Goal: Task Accomplishment & Management: Manage account settings

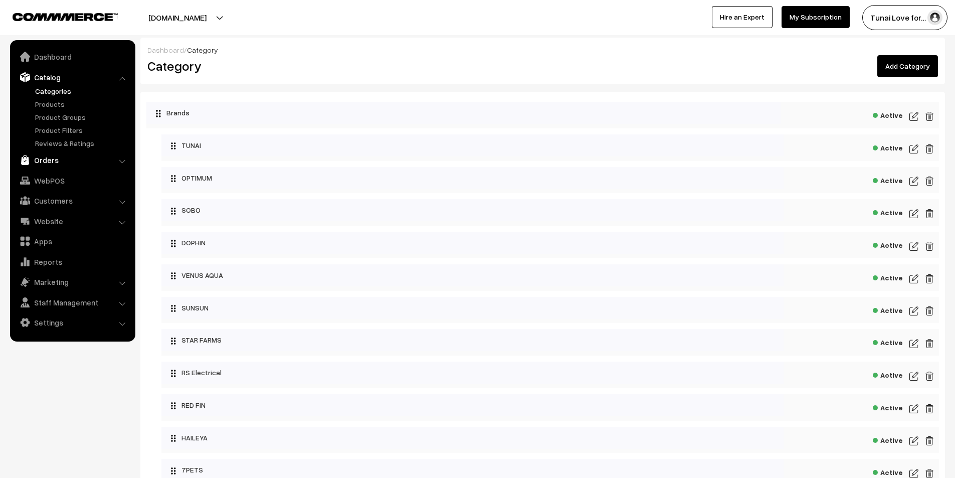
click at [48, 157] on link "Orders" at bounding box center [72, 160] width 119 height 18
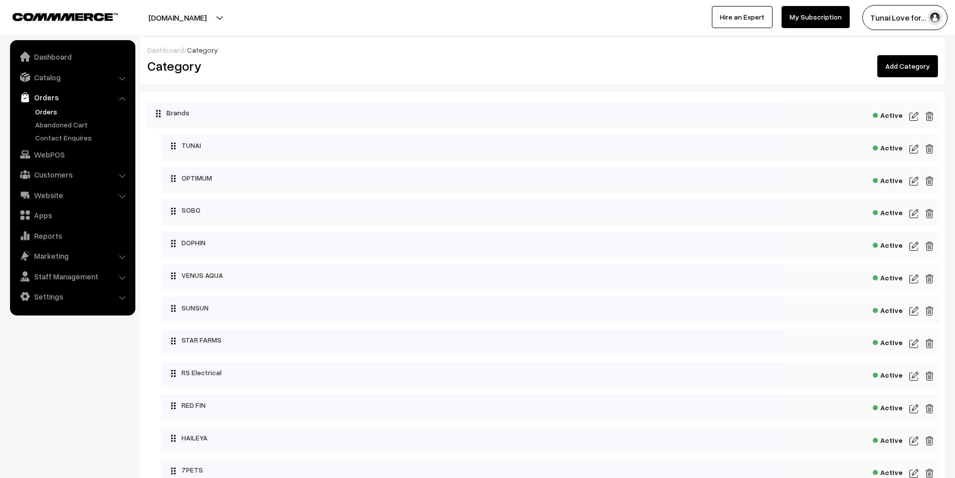
click at [39, 111] on link "Orders" at bounding box center [82, 111] width 99 height 11
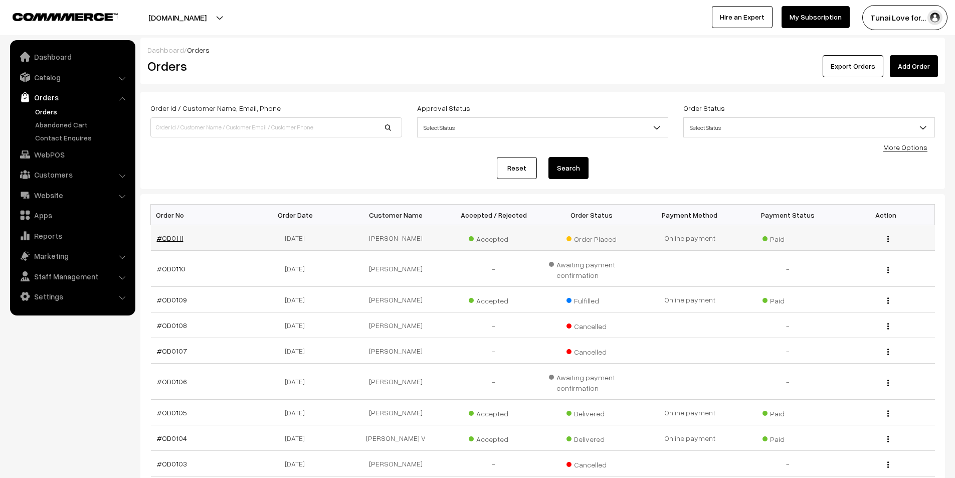
click at [172, 240] on link "#OD0111" at bounding box center [170, 238] width 27 height 9
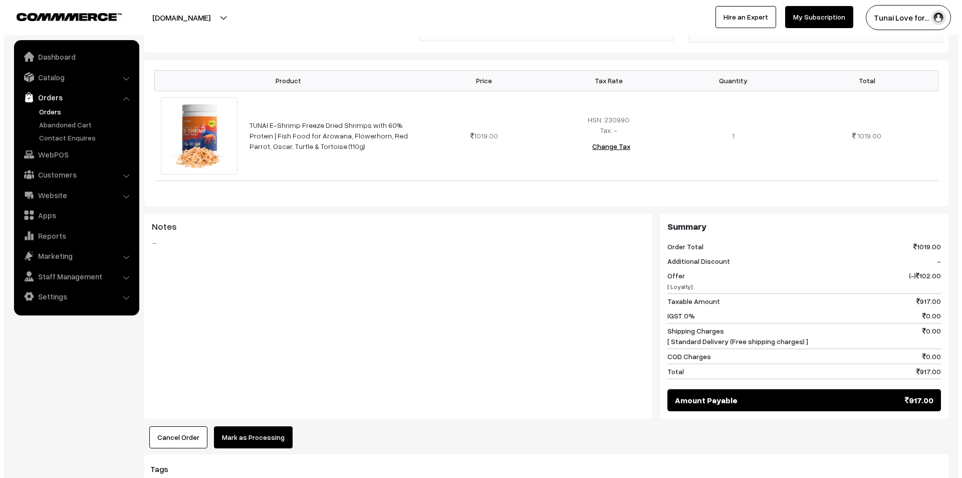
scroll to position [355, 0]
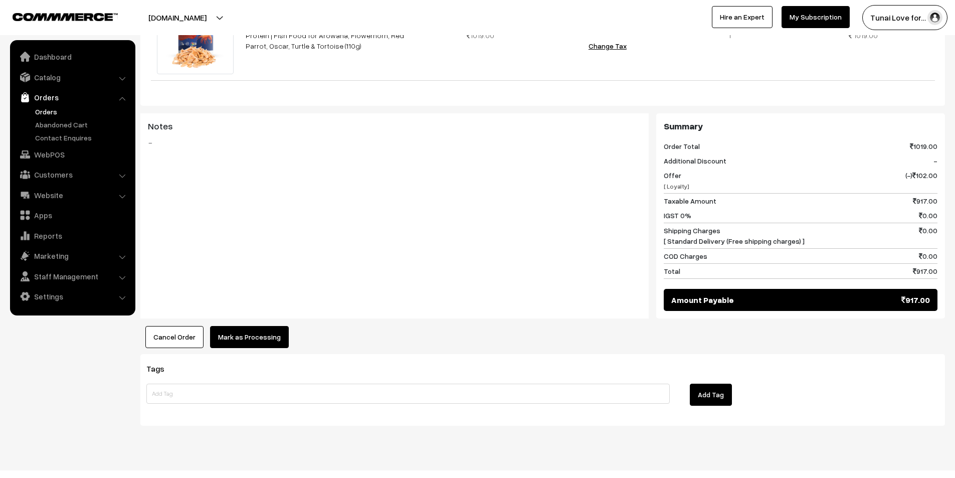
click at [229, 326] on button "Mark as Processing" at bounding box center [249, 337] width 79 height 22
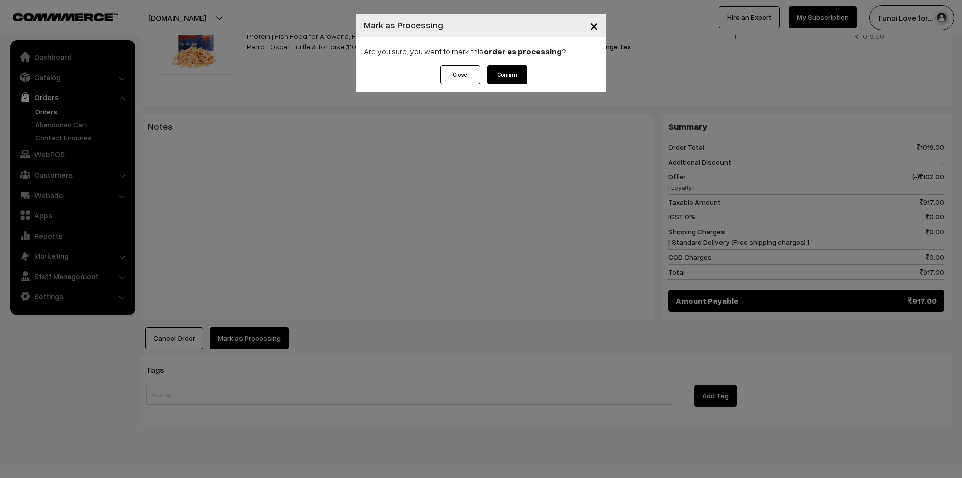
click at [497, 74] on button "Confirm" at bounding box center [507, 74] width 40 height 19
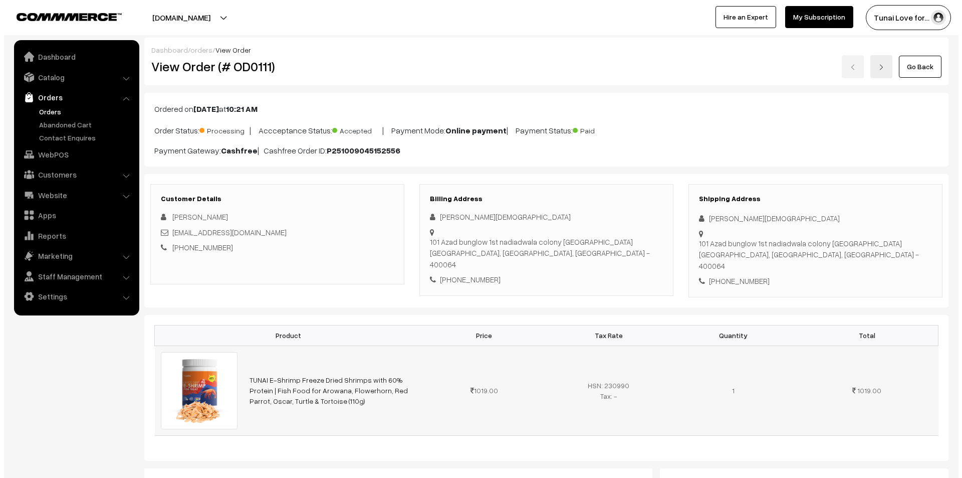
scroll to position [355, 0]
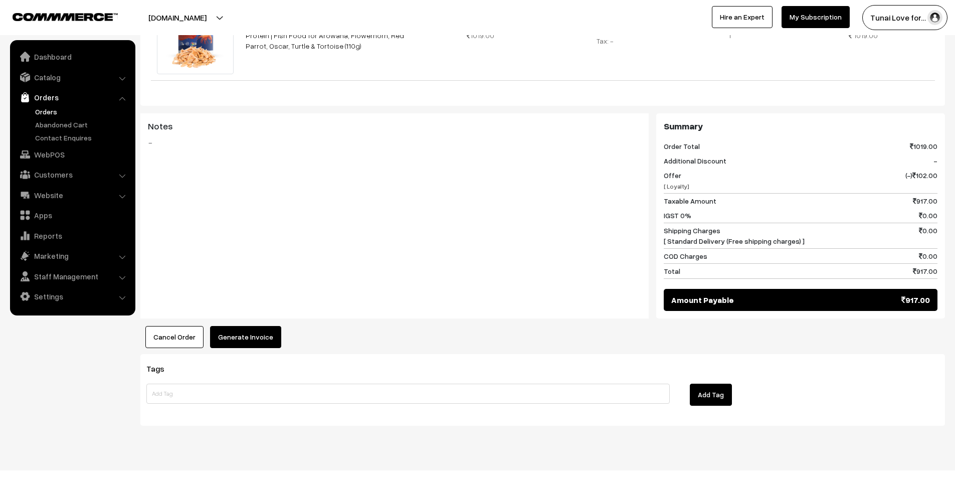
click at [269, 328] on button "Generate Invoice" at bounding box center [245, 337] width 71 height 22
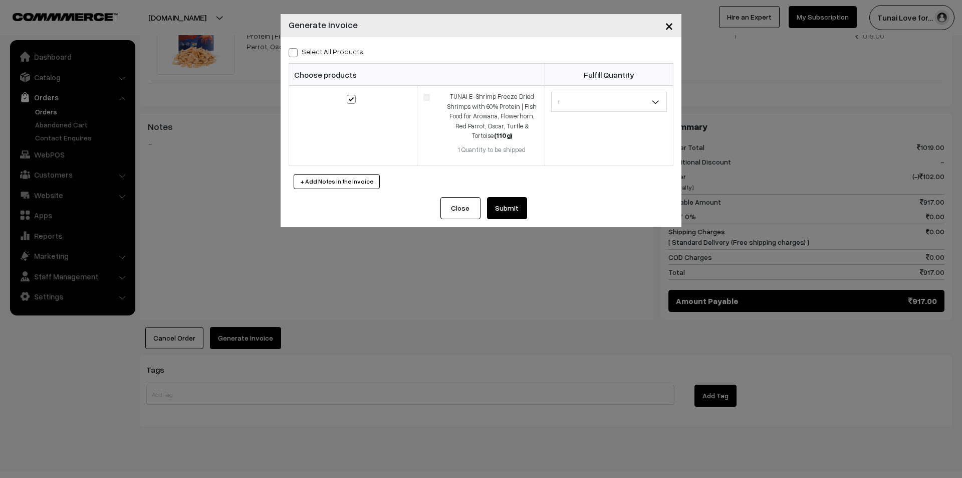
click at [512, 205] on button "Submit" at bounding box center [507, 208] width 40 height 22
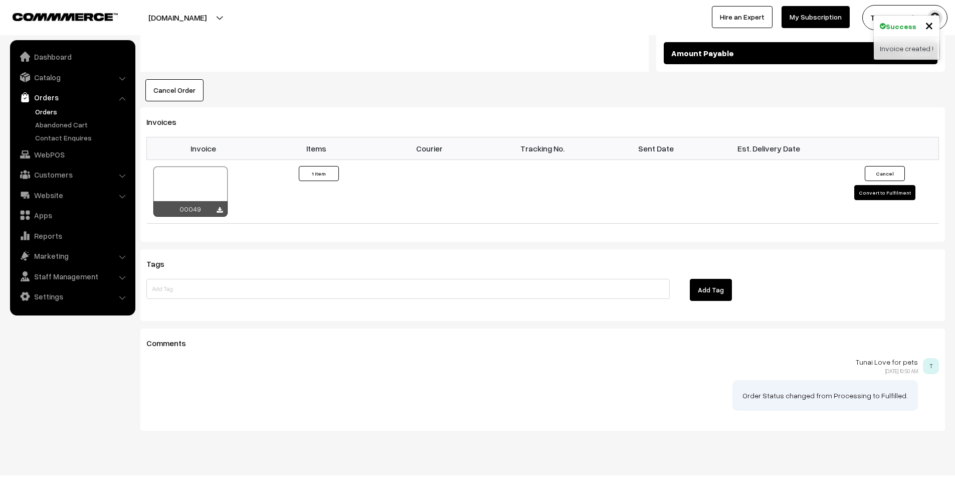
scroll to position [606, 0]
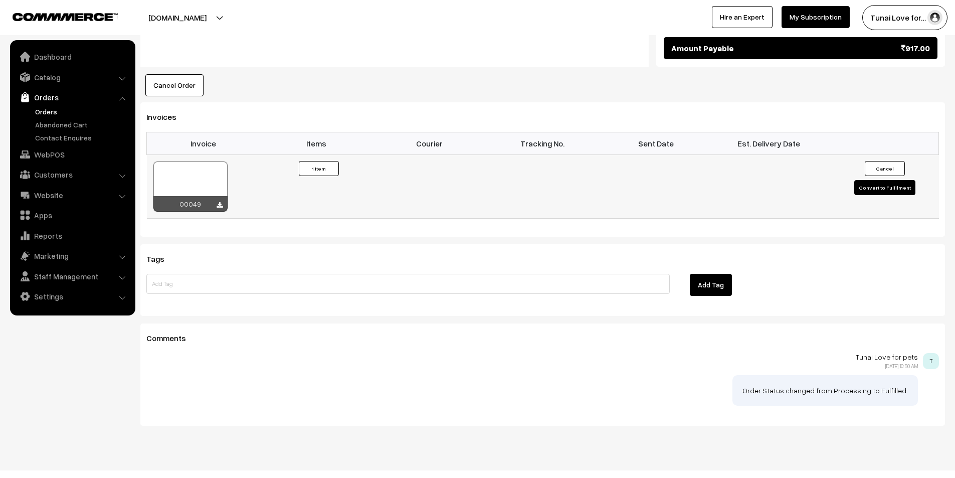
click at [885, 180] on button "Convert to Fulfilment" at bounding box center [884, 187] width 61 height 15
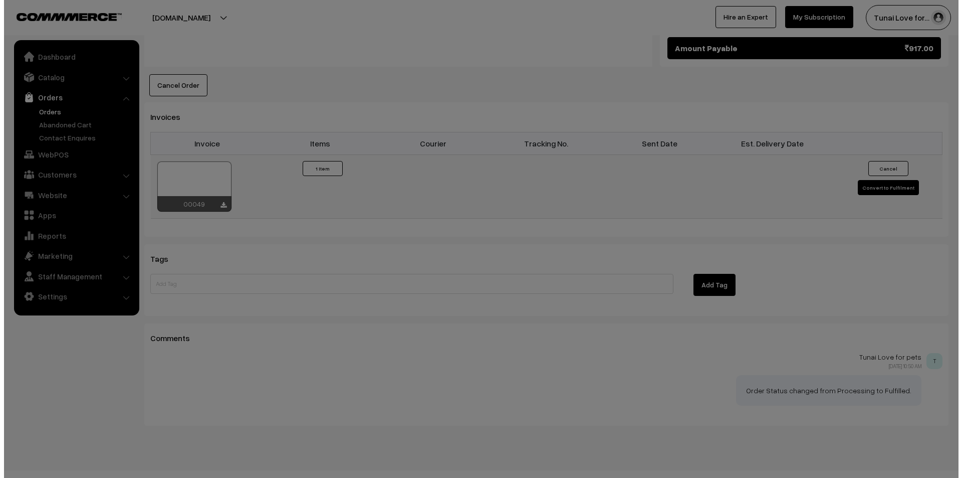
scroll to position [607, 0]
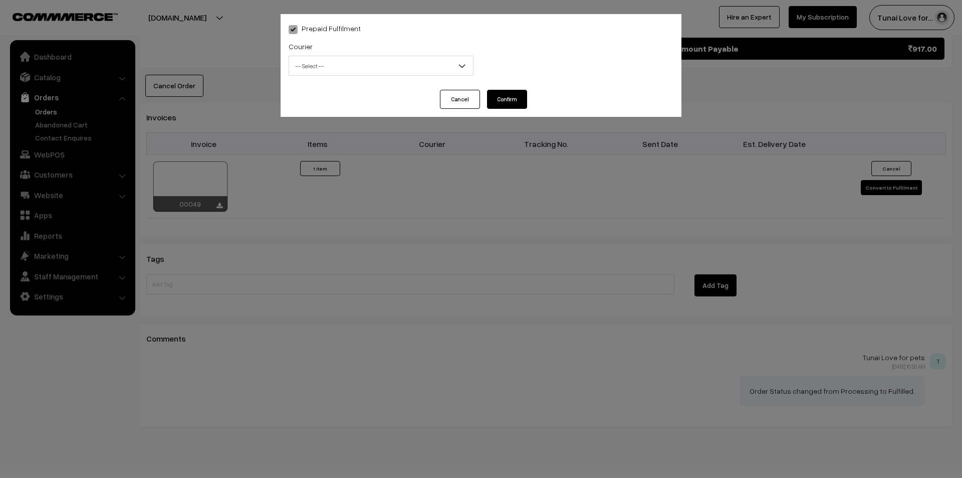
select select "1"
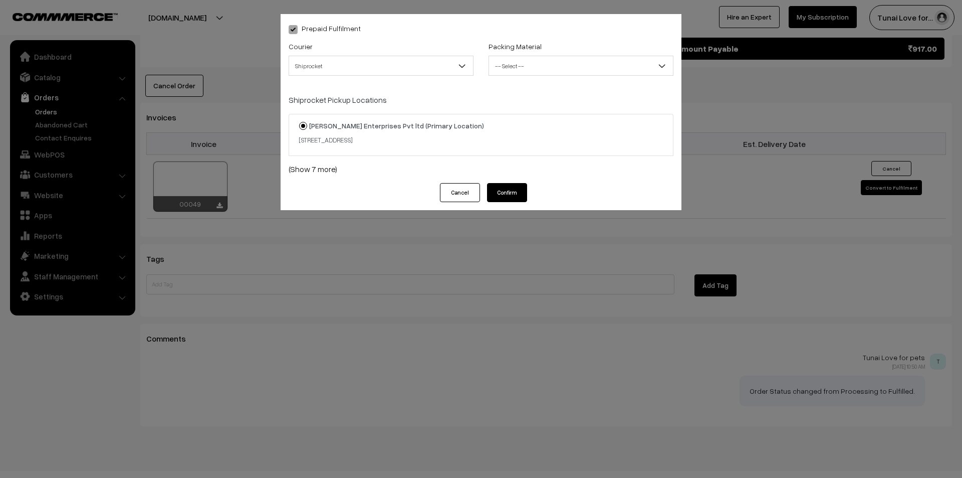
click at [430, 78] on div "Courier -- Select -- Shiprocket Shiprocket" at bounding box center [381, 61] width 200 height 42
click at [452, 66] on span "Shiprocket" at bounding box center [381, 66] width 184 height 18
click at [560, 71] on span "-- Select --" at bounding box center [581, 66] width 184 height 18
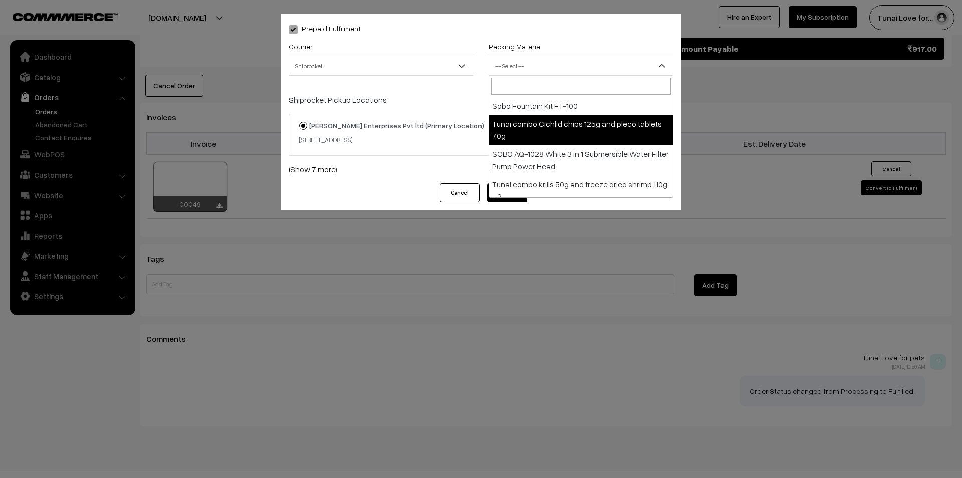
scroll to position [609, 0]
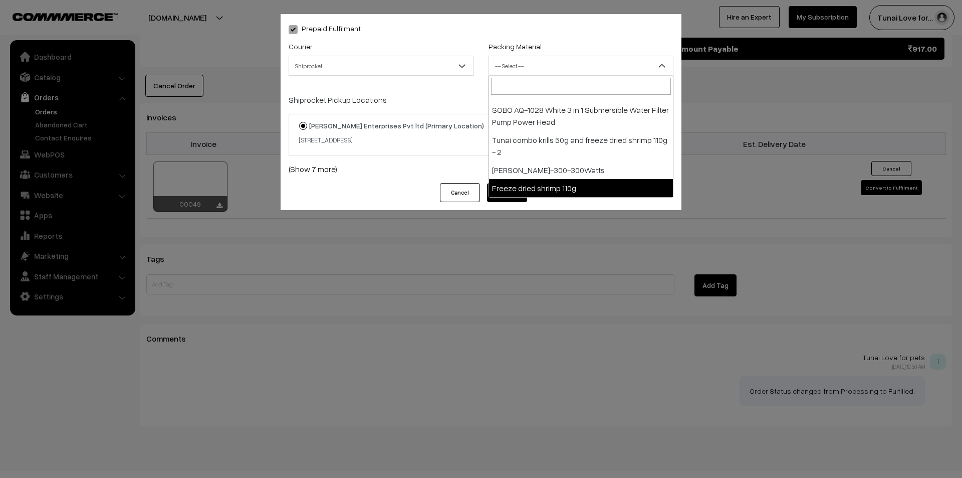
select select "34"
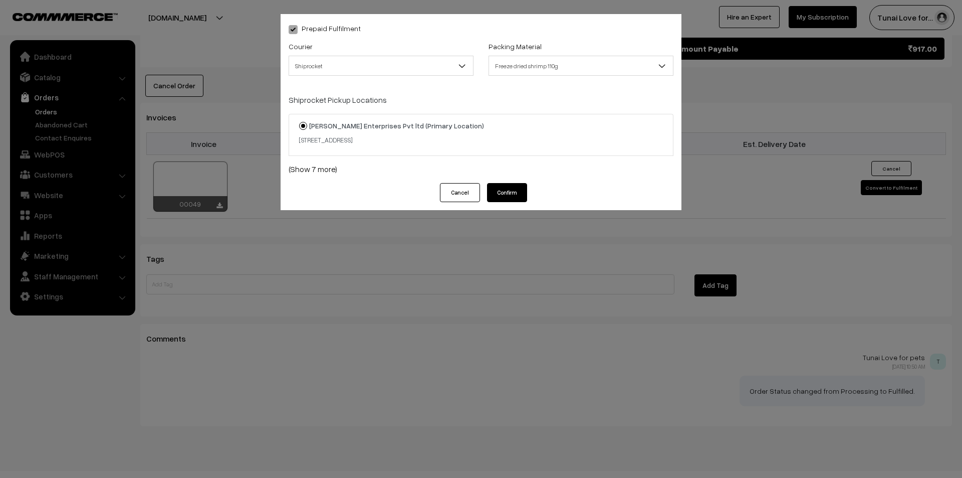
click at [514, 191] on button "Confirm" at bounding box center [507, 192] width 40 height 19
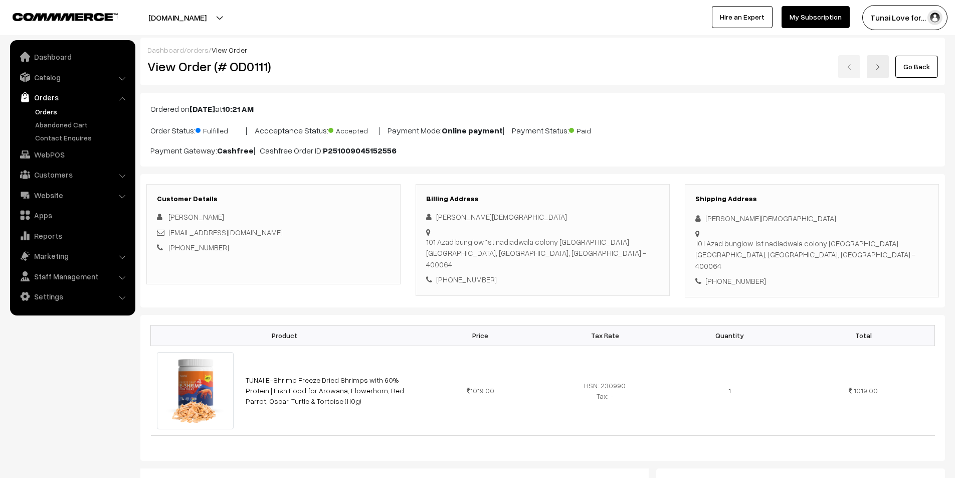
click at [49, 114] on link "Orders" at bounding box center [82, 111] width 99 height 11
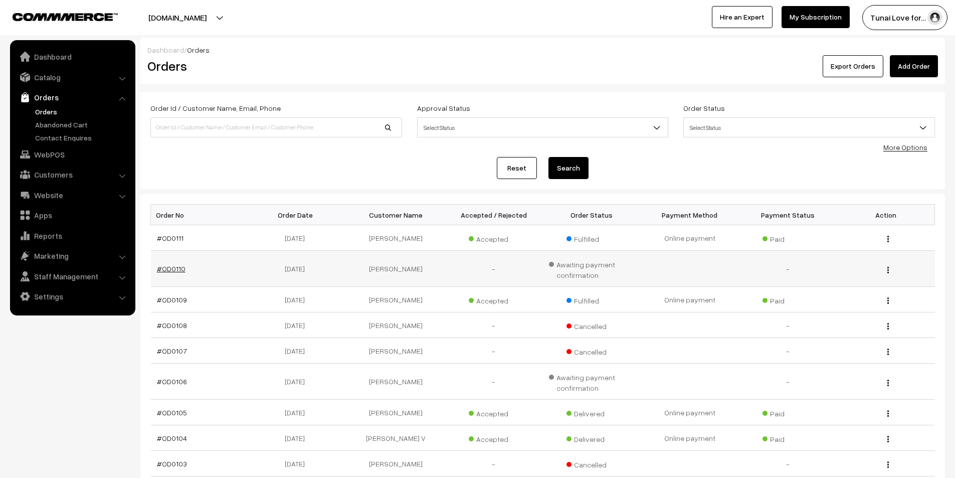
click at [173, 266] on link "#OD0110" at bounding box center [171, 268] width 29 height 9
drag, startPoint x: 191, startPoint y: 300, endPoint x: 153, endPoint y: 300, distance: 38.1
click at [153, 300] on td "#OD0109" at bounding box center [200, 300] width 98 height 26
copy link "#OD0109"
drag, startPoint x: 268, startPoint y: 298, endPoint x: 319, endPoint y: 298, distance: 51.1
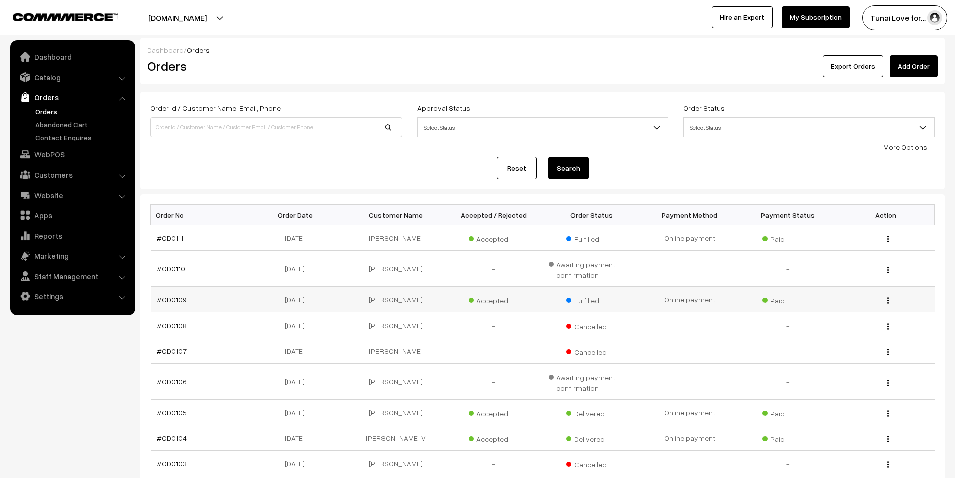
click at [319, 298] on td "06-10-2025" at bounding box center [298, 300] width 98 height 26
copy td "06-10-2025"
drag, startPoint x: 362, startPoint y: 299, endPoint x: 435, endPoint y: 293, distance: 73.4
click at [435, 293] on td "[PERSON_NAME]" at bounding box center [396, 300] width 98 height 26
copy td "[PERSON_NAME]"
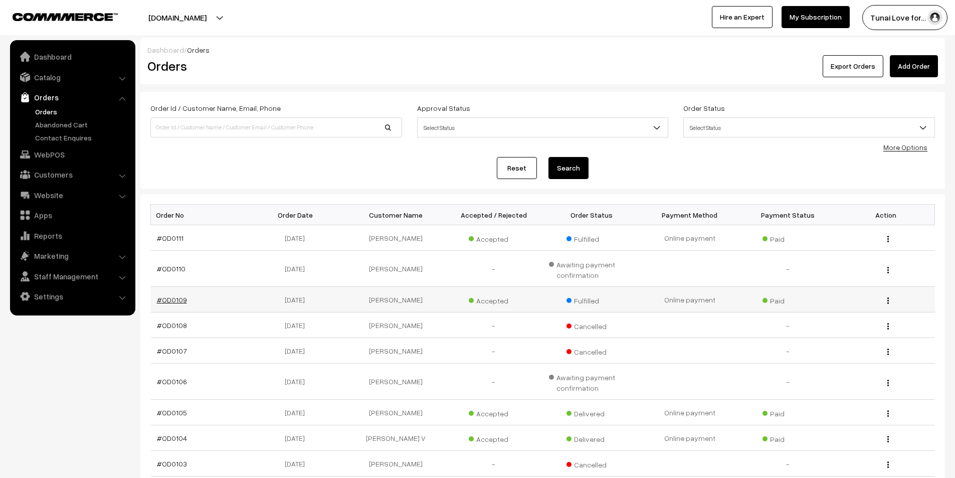
click at [175, 299] on link "#OD0109" at bounding box center [172, 299] width 30 height 9
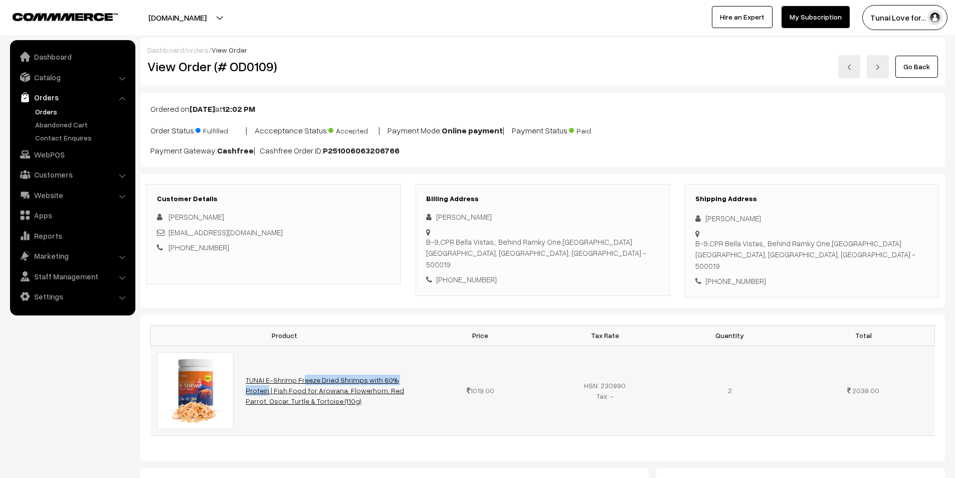
drag, startPoint x: 244, startPoint y: 373, endPoint x: 355, endPoint y: 377, distance: 111.4
click at [355, 377] on td "TUNAI E-Shrimp Freeze Dried Shrimps with 60% Protein | Fish Food for Arowana, F…" at bounding box center [329, 390] width 178 height 90
copy link "TUNAI E-Shrimp Freeze Dried Shrimps"
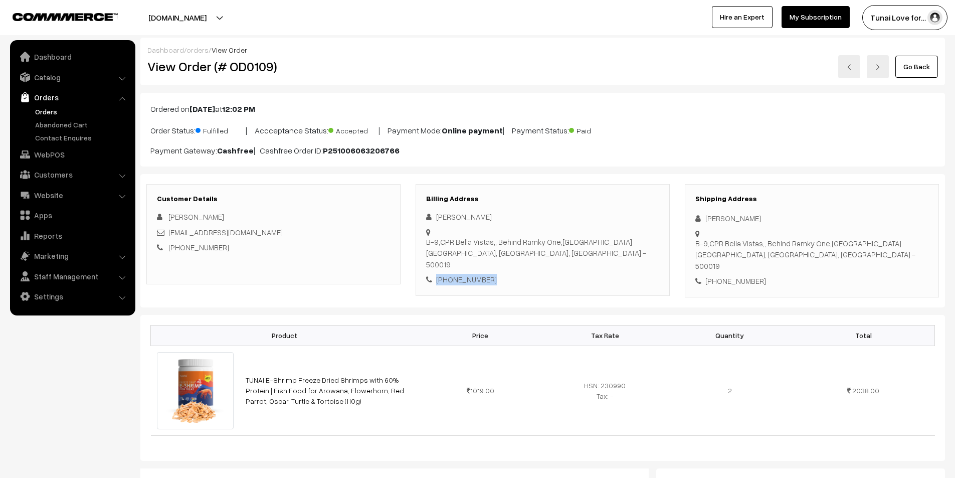
drag, startPoint x: 507, startPoint y: 275, endPoint x: 434, endPoint y: 280, distance: 73.8
click at [434, 280] on div "[PHONE_NUMBER]" at bounding box center [542, 280] width 233 height 12
copy div "[PHONE_NUMBER]"
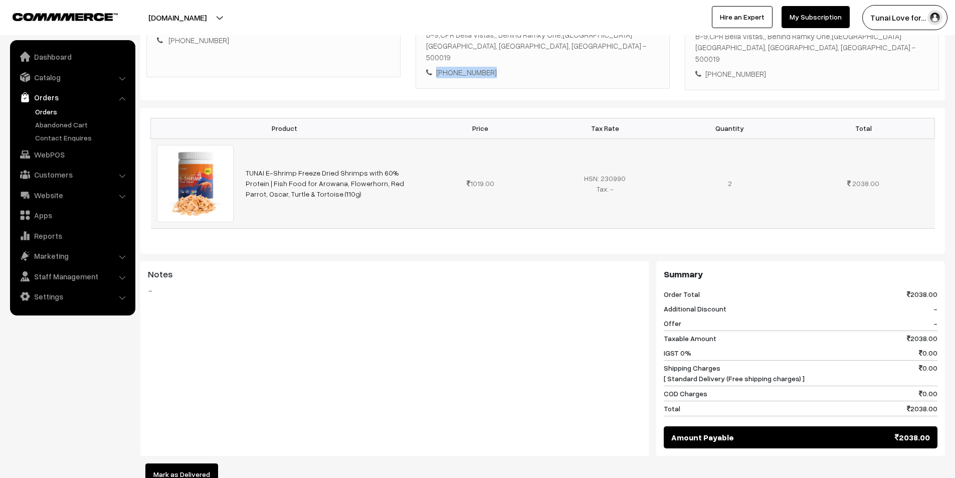
scroll to position [301, 0]
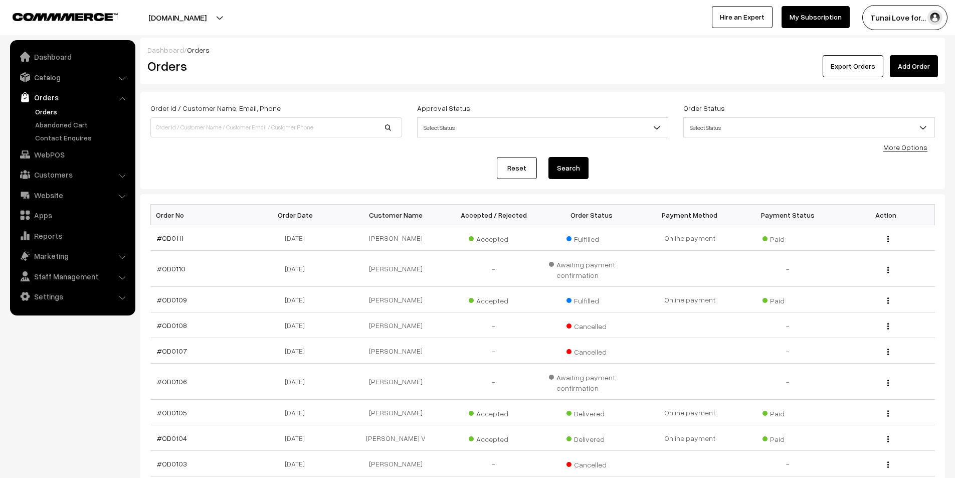
drag, startPoint x: 190, startPoint y: 238, endPoint x: 142, endPoint y: 238, distance: 48.6
click at [142, 238] on div "Bulk Options Delete Selected Bulk Options Order No Order Date Customer Name Acc…" at bounding box center [542, 378] width 804 height 368
click at [211, 240] on td "#OD0111" at bounding box center [200, 238] width 98 height 26
drag, startPoint x: 156, startPoint y: 239, endPoint x: 182, endPoint y: 238, distance: 26.6
click at [182, 238] on td "#OD0111" at bounding box center [200, 238] width 98 height 26
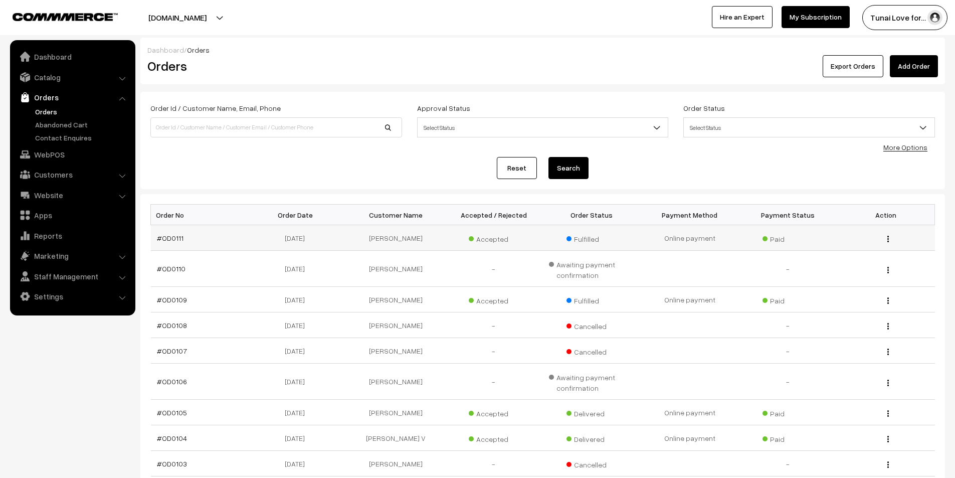
copy link "#OD0111"
drag, startPoint x: 272, startPoint y: 240, endPoint x: 349, endPoint y: 235, distance: 77.3
click at [349, 235] on tr "#OD0111 09-10-2025 Deepak Jain Accepted Fulfilled Online payment" at bounding box center [543, 238] width 784 height 26
copy tr "09-10-2025"
click at [382, 184] on div "Order Id / Customer Name, Email, Phone Approval Status Select Status Awaiting A…" at bounding box center [542, 140] width 804 height 97
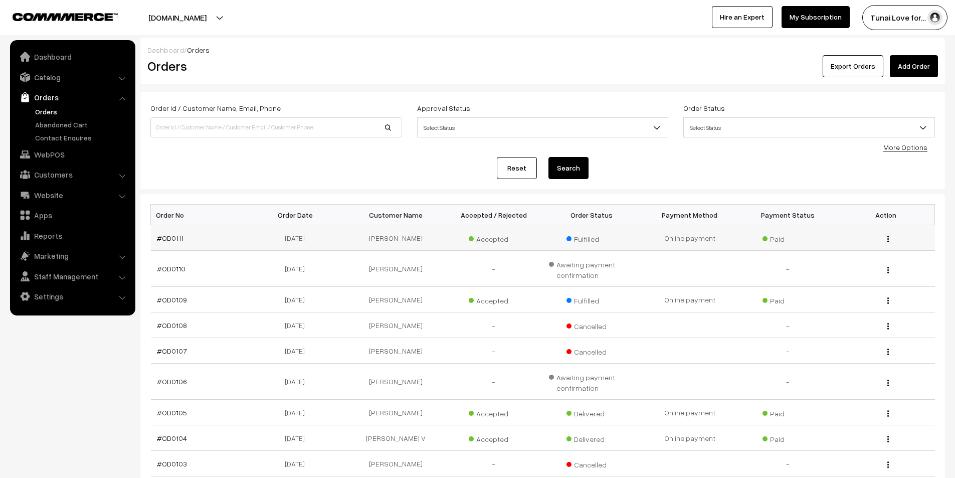
drag, startPoint x: 277, startPoint y: 239, endPoint x: 313, endPoint y: 237, distance: 35.6
click at [313, 237] on td "09-10-2025" at bounding box center [298, 238] width 98 height 26
copy td "09-10-2025"
drag, startPoint x: 370, startPoint y: 239, endPoint x: 415, endPoint y: 235, distance: 45.3
click at [415, 235] on td "[PERSON_NAME]" at bounding box center [396, 238] width 98 height 26
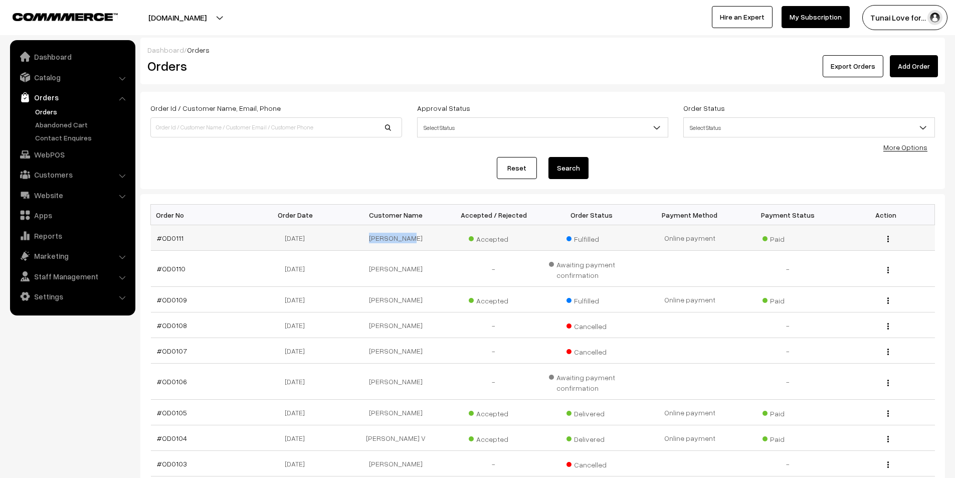
copy td "[PERSON_NAME]"
click at [174, 238] on link "#OD0111" at bounding box center [170, 238] width 27 height 9
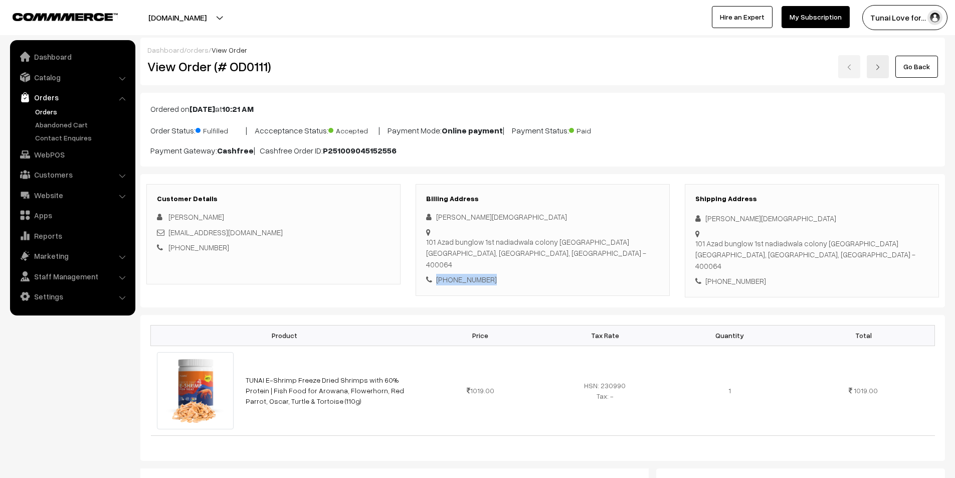
drag, startPoint x: 487, startPoint y: 260, endPoint x: 437, endPoint y: 262, distance: 50.2
click at [437, 274] on div "[PHONE_NUMBER]" at bounding box center [542, 280] width 233 height 12
copy div "[PHONE_NUMBER]"
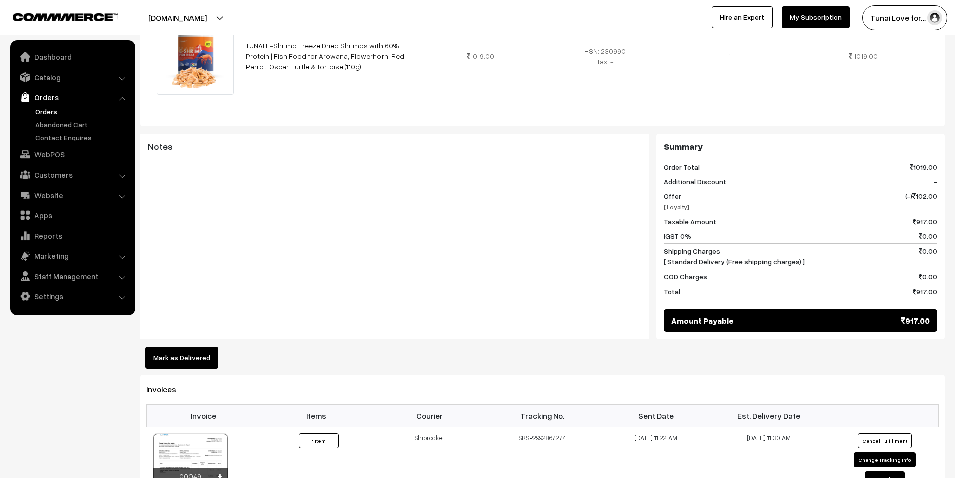
scroll to position [351, 0]
